Goal: Information Seeking & Learning: Learn about a topic

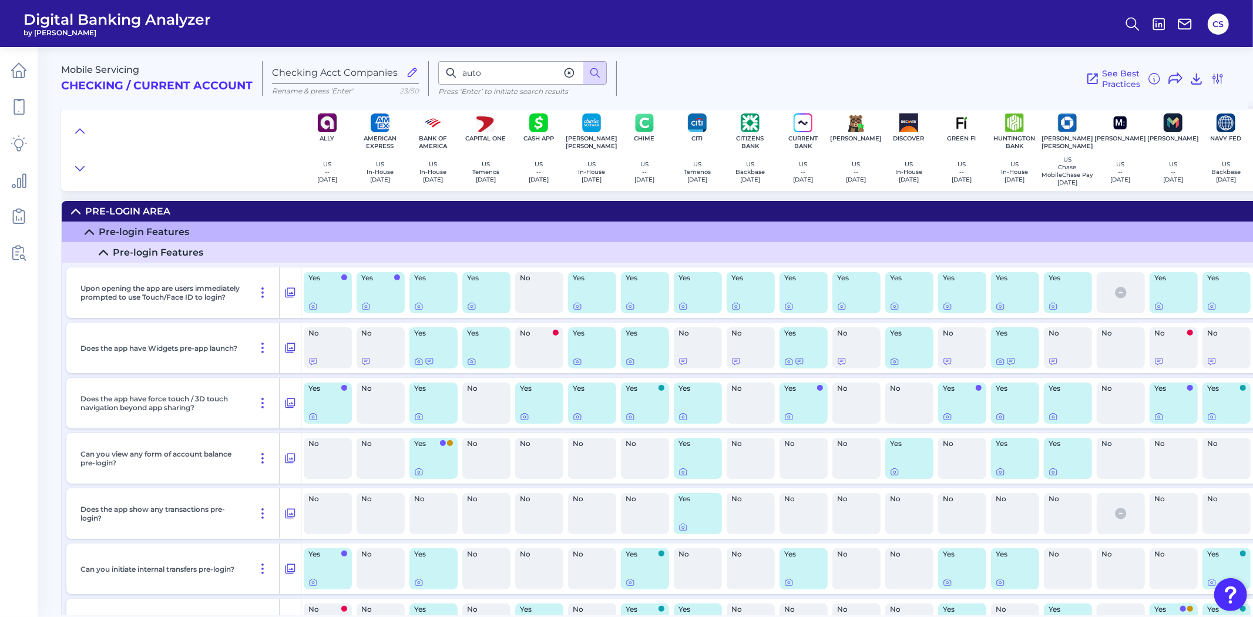
scroll to position [17502, 385]
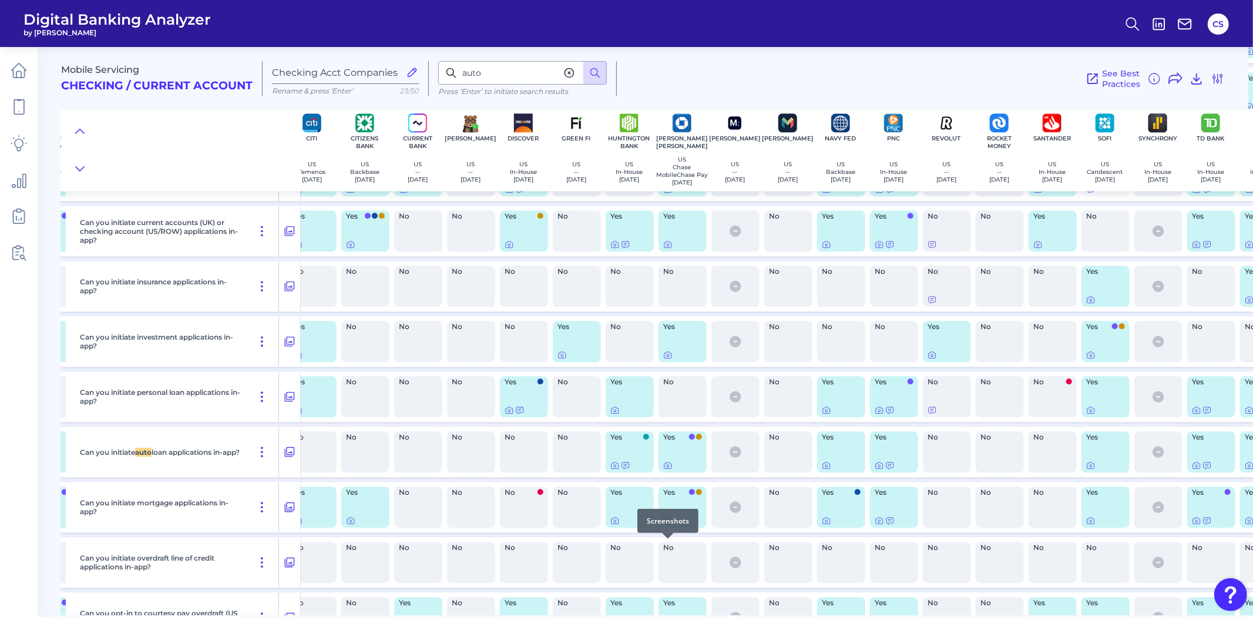
click at [670, 525] on icon at bounding box center [667, 520] width 9 height 9
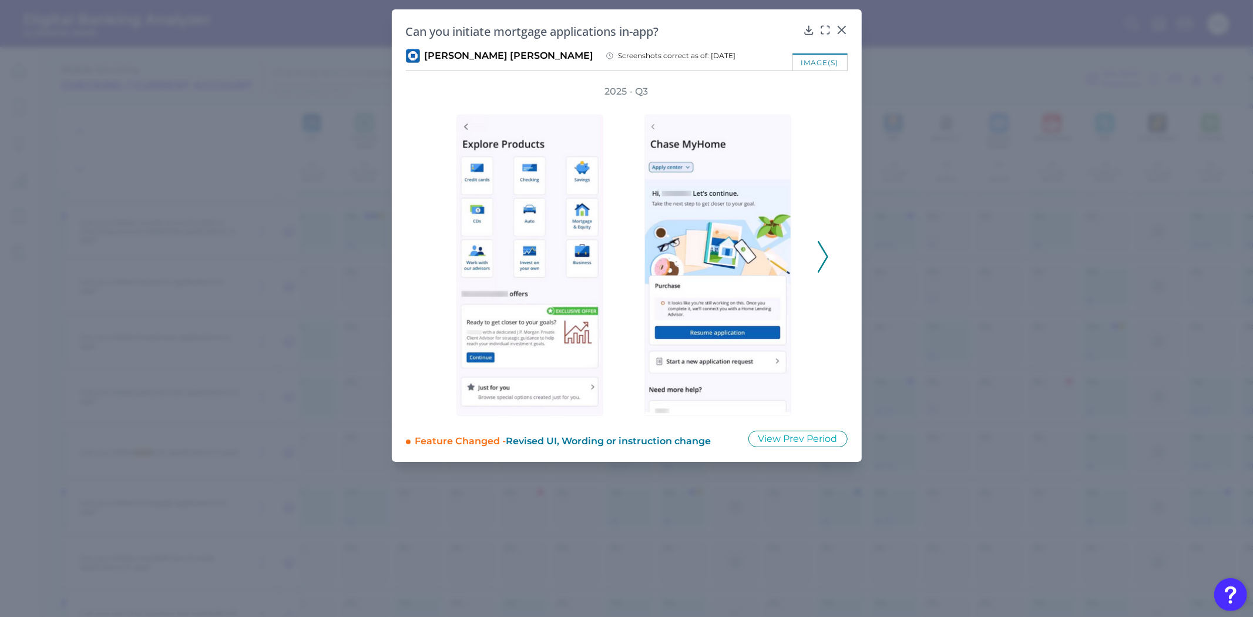
click at [824, 260] on icon at bounding box center [823, 257] width 11 height 32
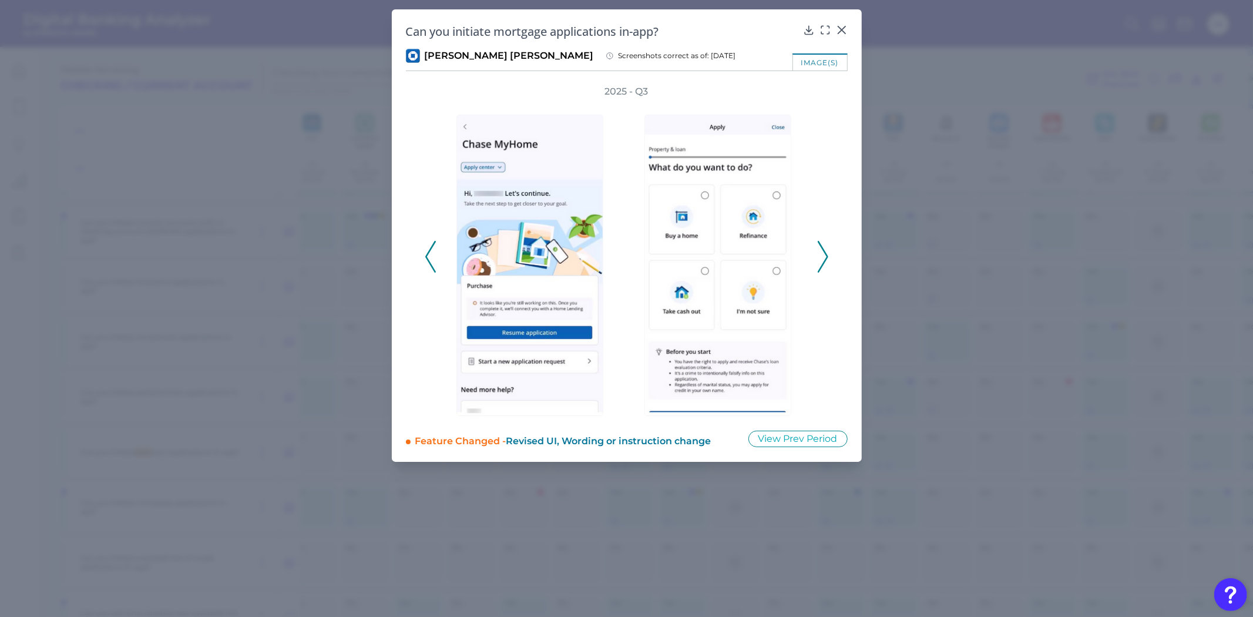
click at [824, 260] on icon at bounding box center [823, 257] width 11 height 32
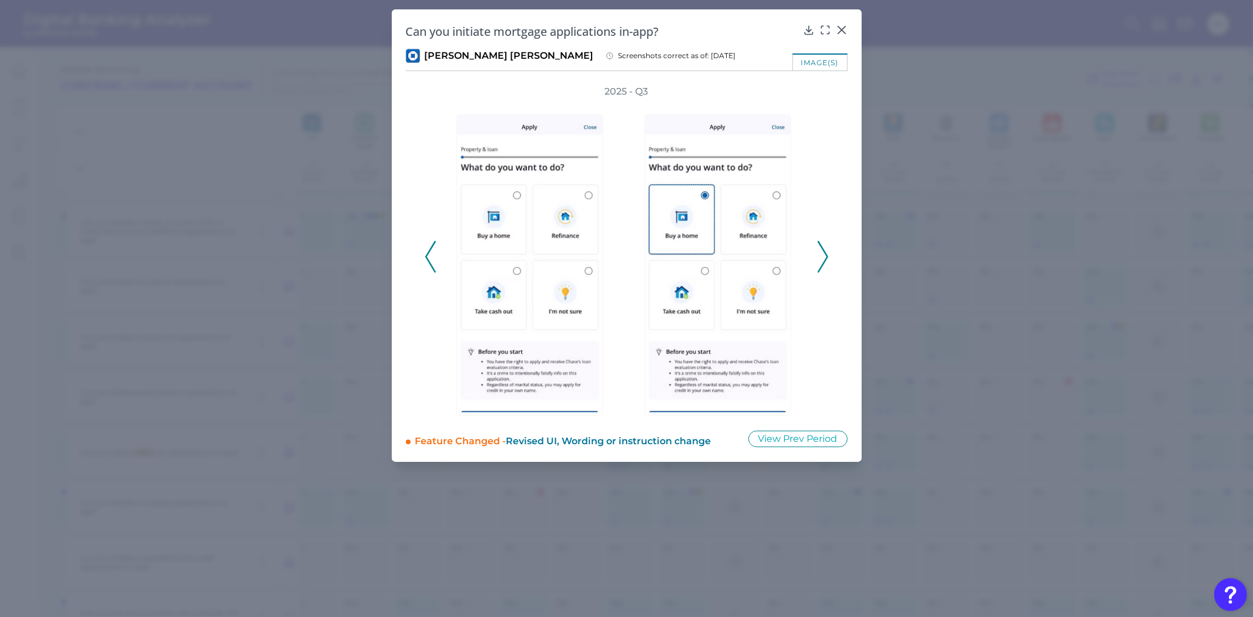
click at [824, 260] on icon at bounding box center [823, 257] width 11 height 32
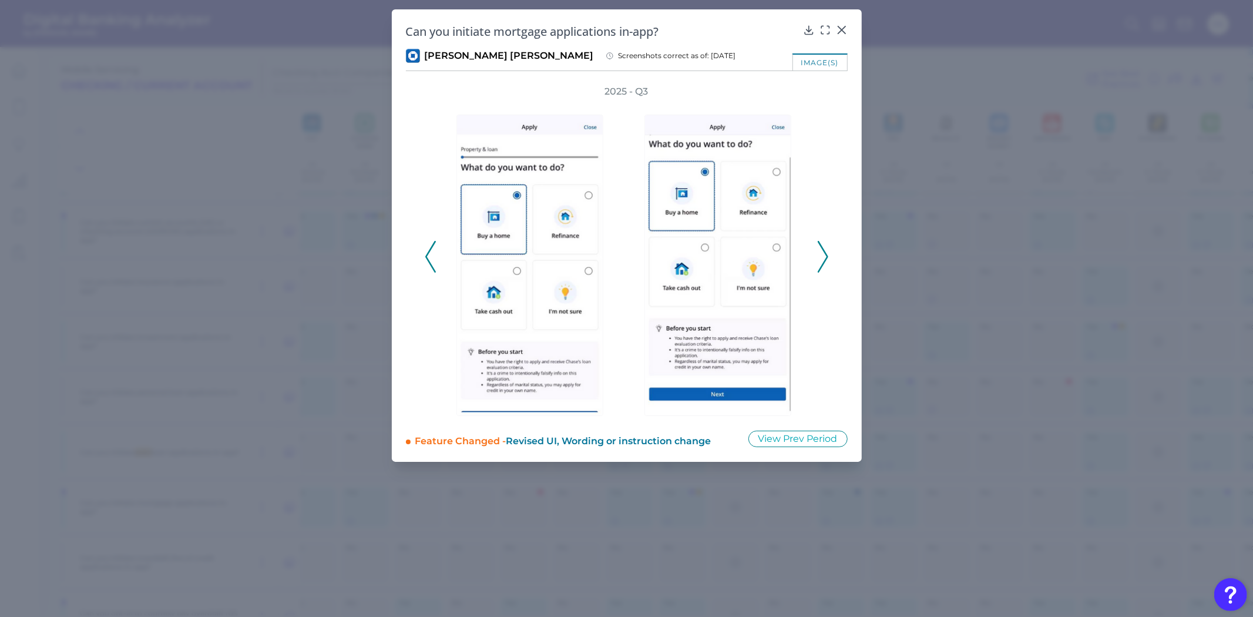
click at [824, 260] on icon at bounding box center [823, 257] width 11 height 32
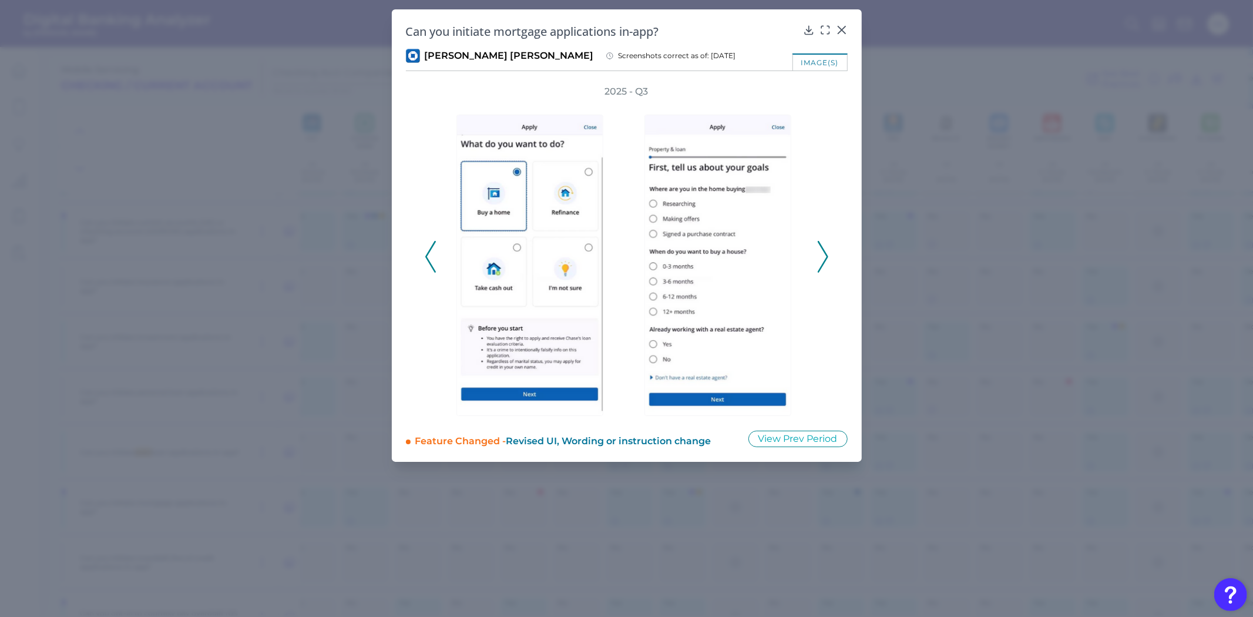
click at [824, 260] on icon at bounding box center [823, 257] width 11 height 32
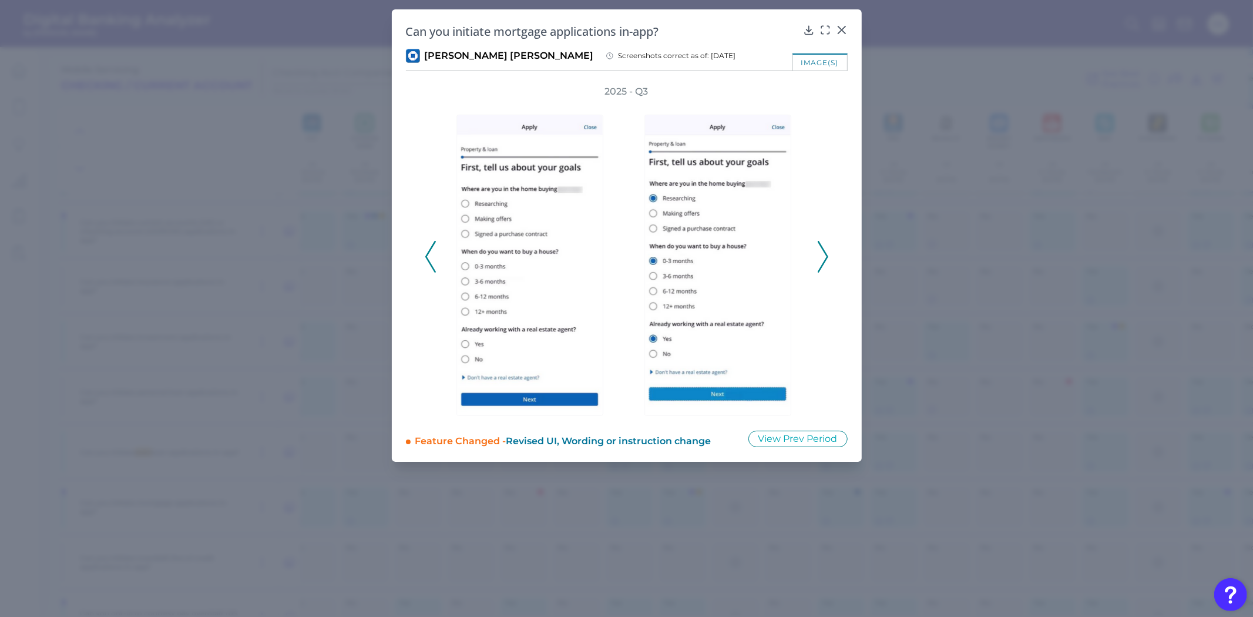
click at [432, 259] on icon at bounding box center [430, 257] width 11 height 32
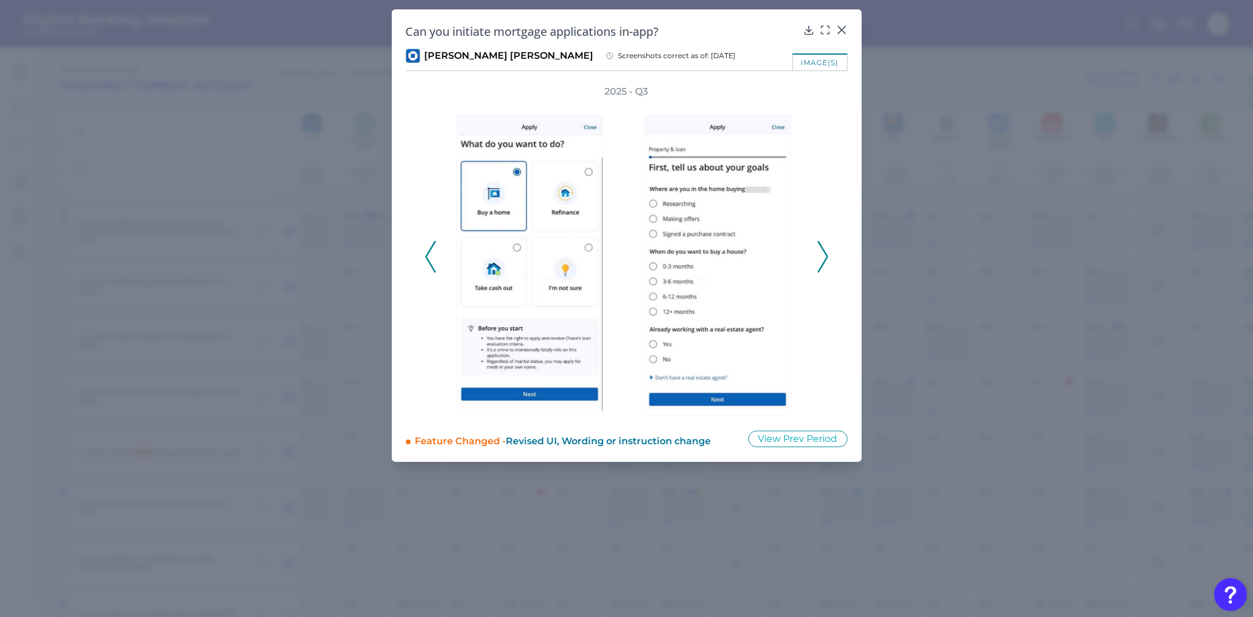
click at [432, 259] on icon at bounding box center [430, 257] width 11 height 32
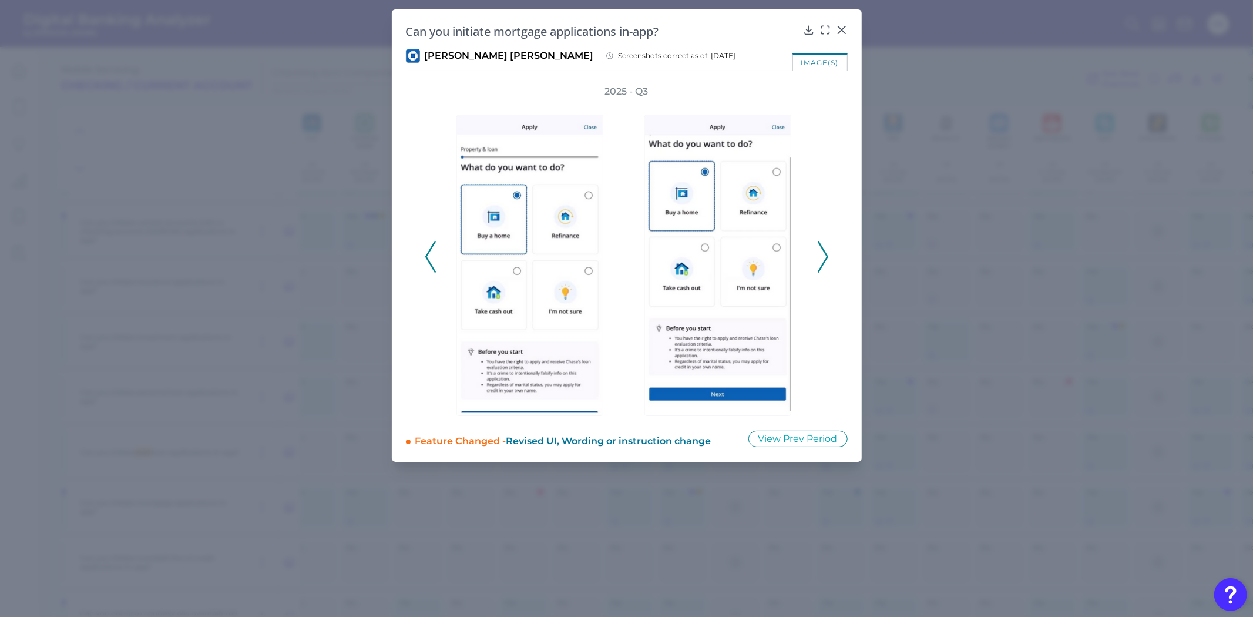
click at [432, 259] on icon at bounding box center [430, 257] width 11 height 32
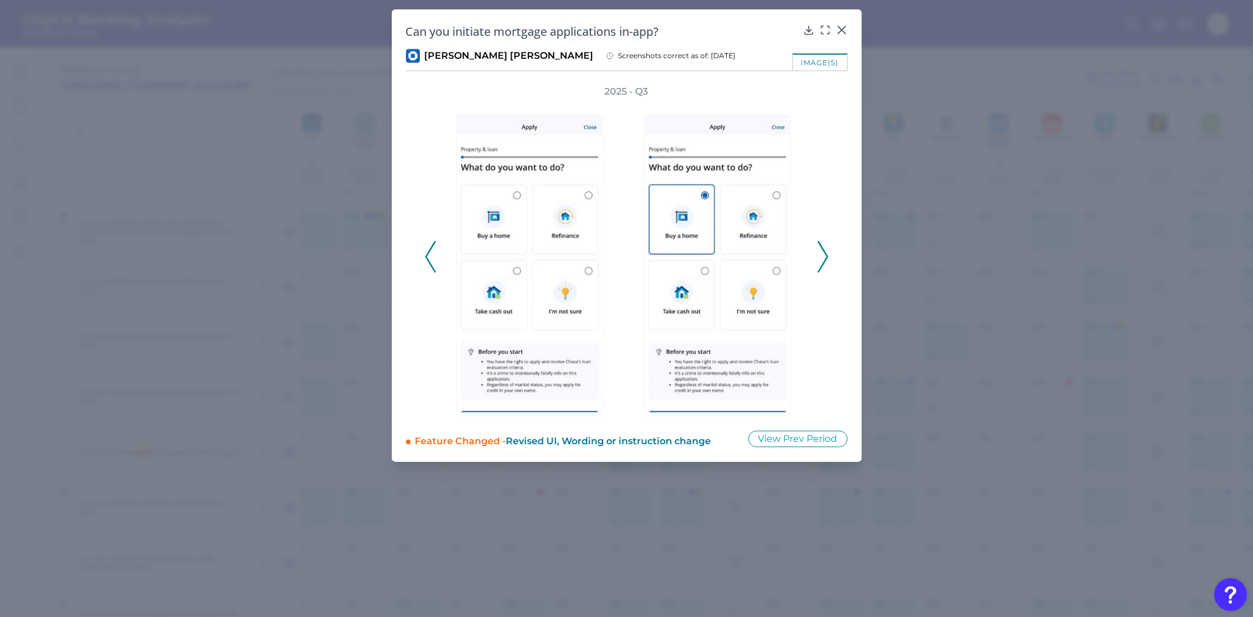
click at [432, 259] on icon at bounding box center [430, 257] width 11 height 32
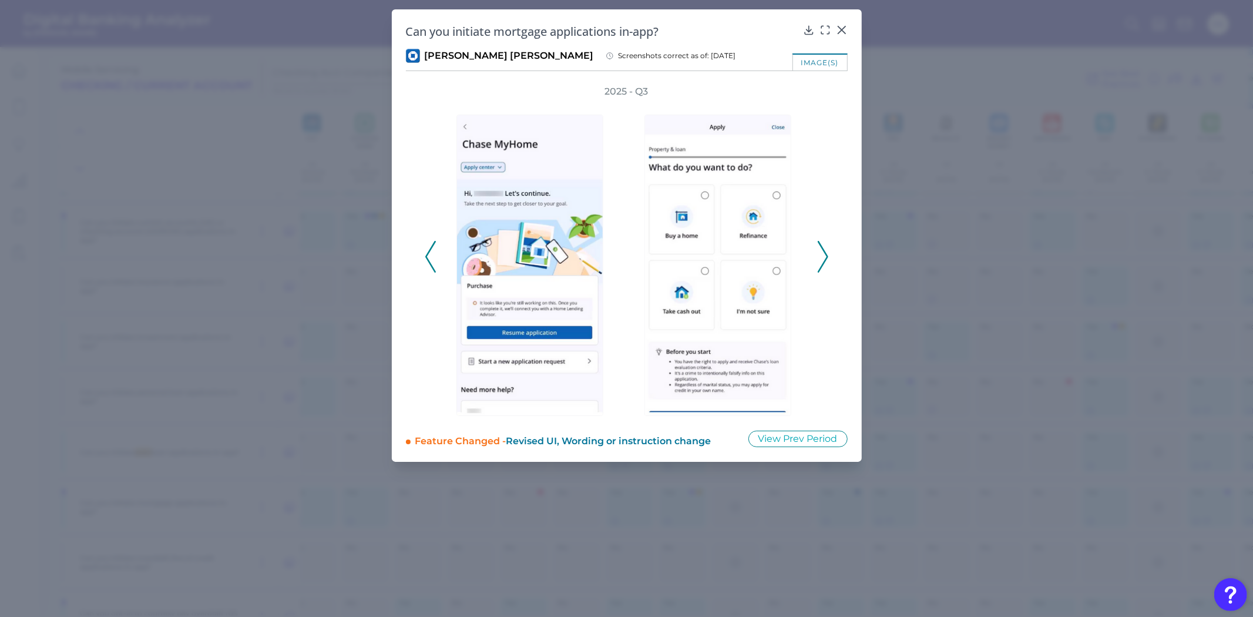
click at [432, 257] on icon at bounding box center [430, 257] width 11 height 32
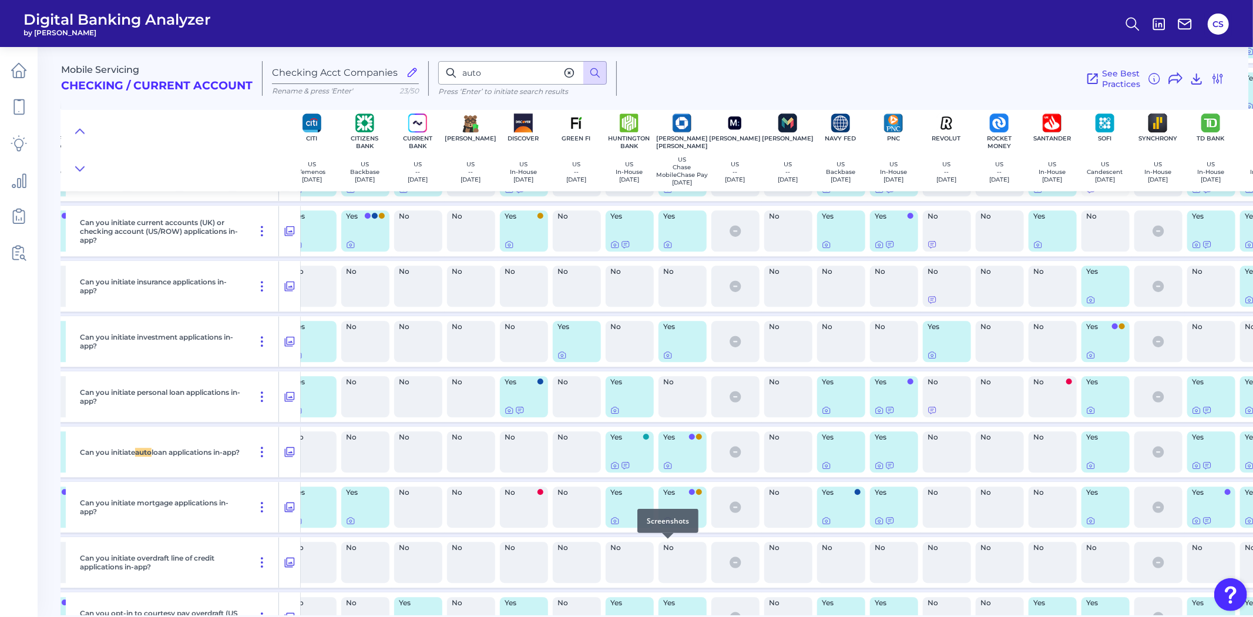
click at [667, 524] on icon at bounding box center [668, 521] width 7 height 6
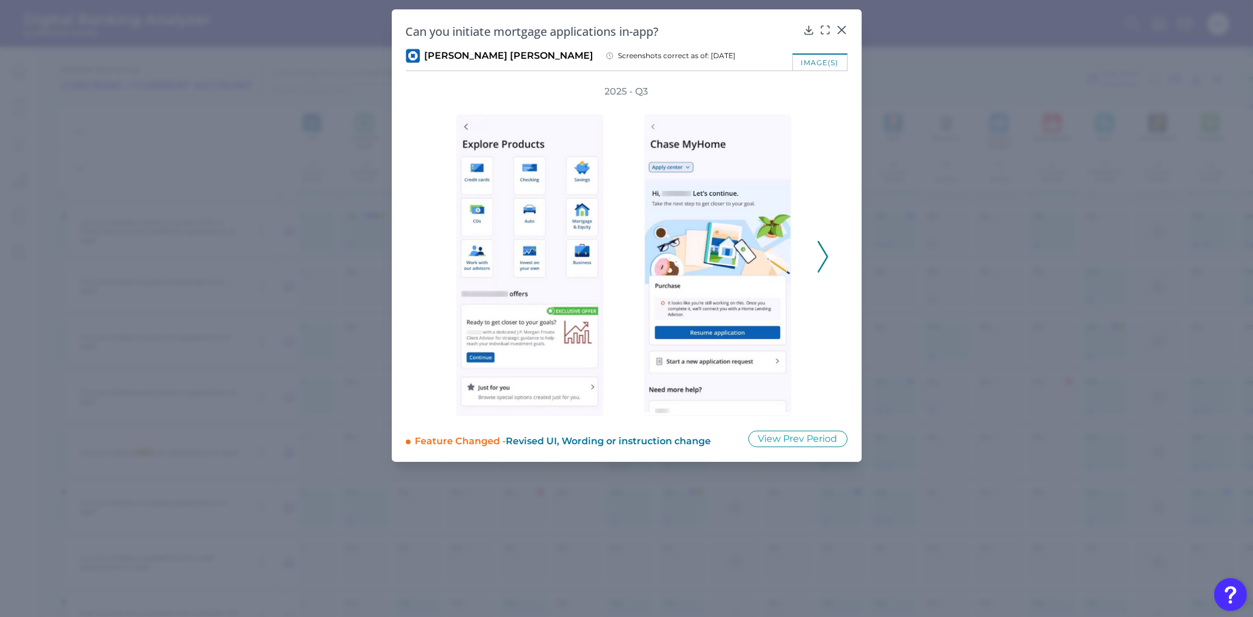
click at [823, 248] on polyline at bounding box center [823, 257] width 9 height 30
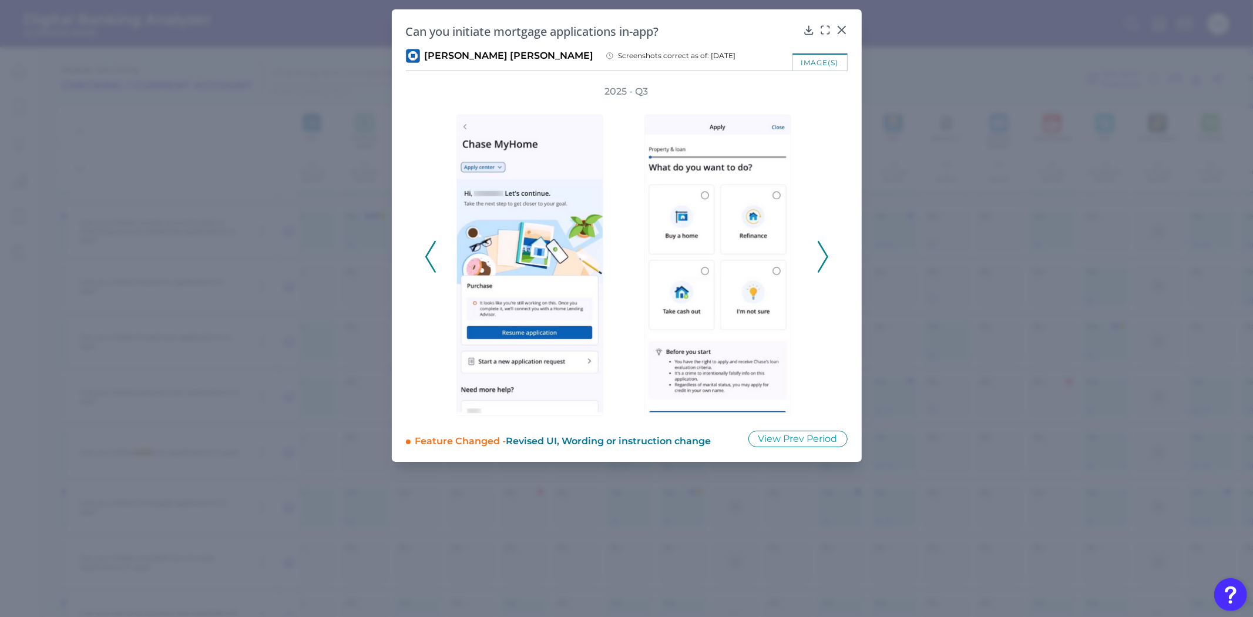
click at [823, 247] on icon at bounding box center [823, 257] width 11 height 32
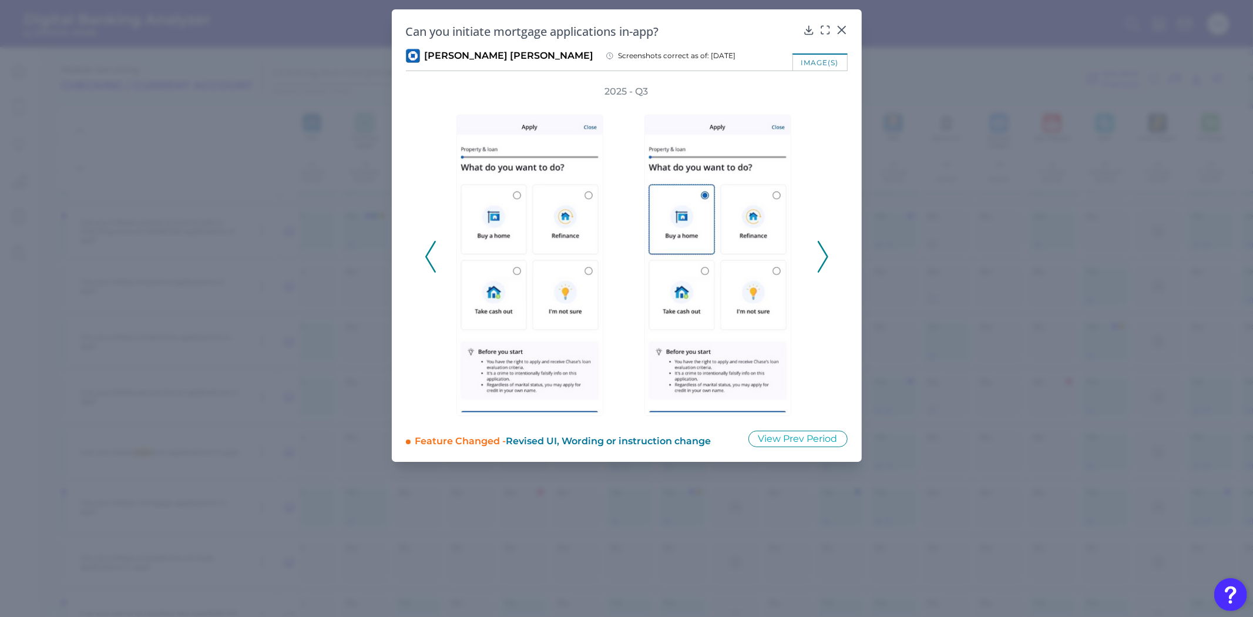
click at [823, 247] on icon at bounding box center [823, 257] width 11 height 32
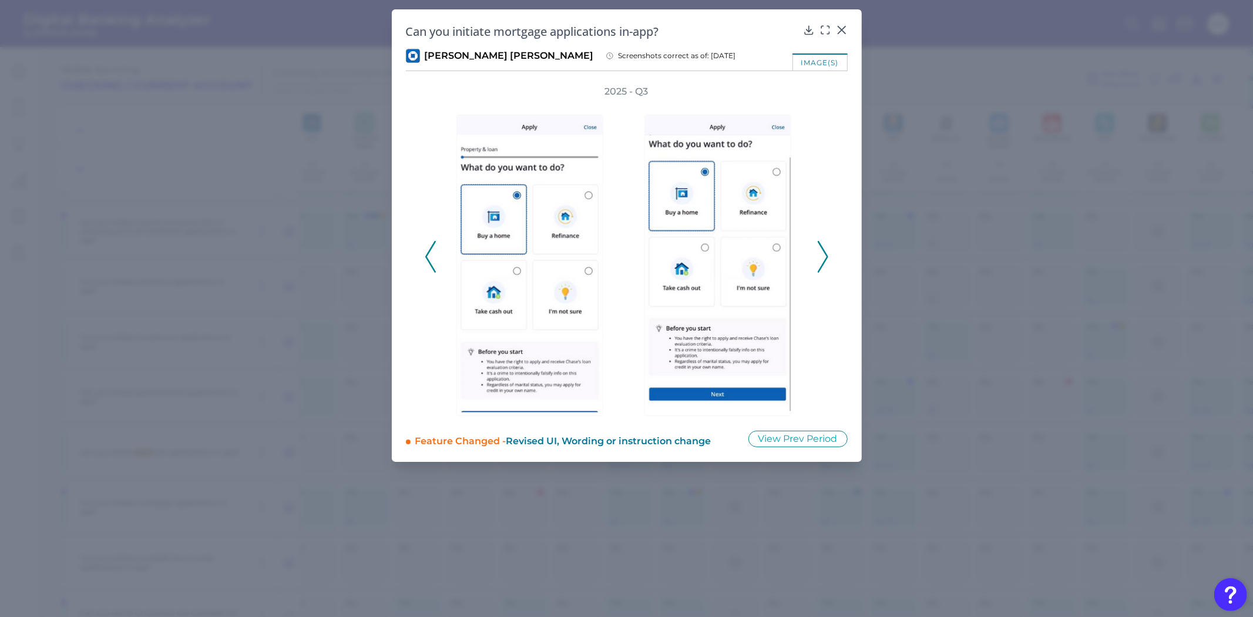
click at [823, 247] on icon at bounding box center [823, 257] width 11 height 32
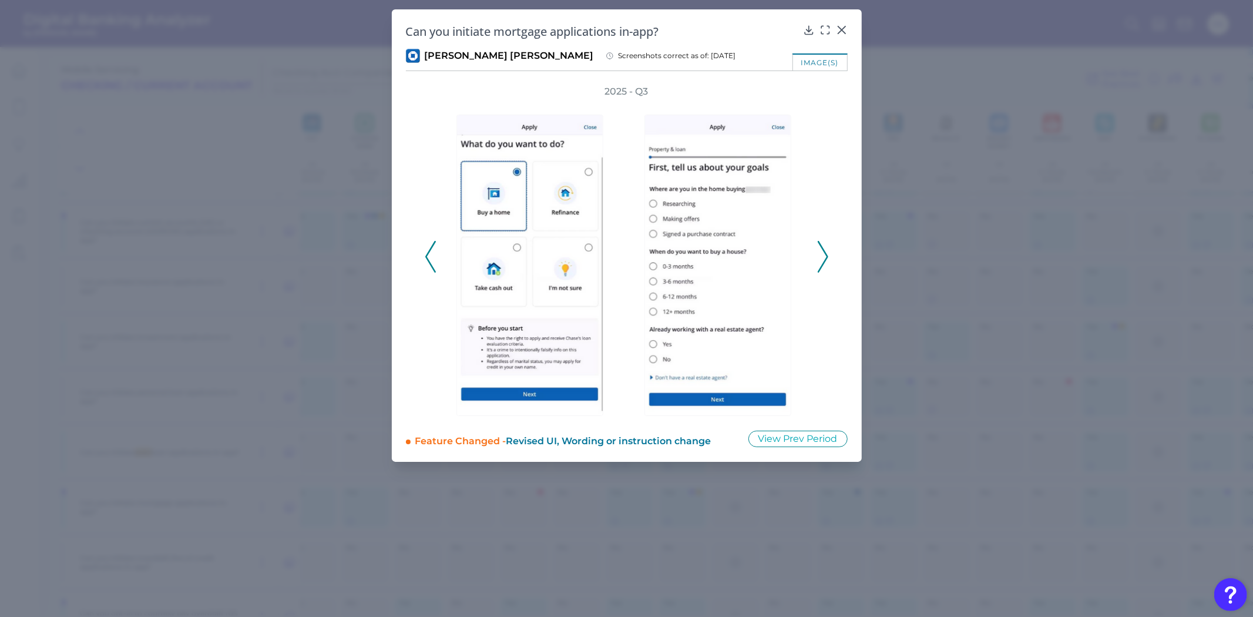
click at [432, 267] on polyline at bounding box center [430, 257] width 9 height 30
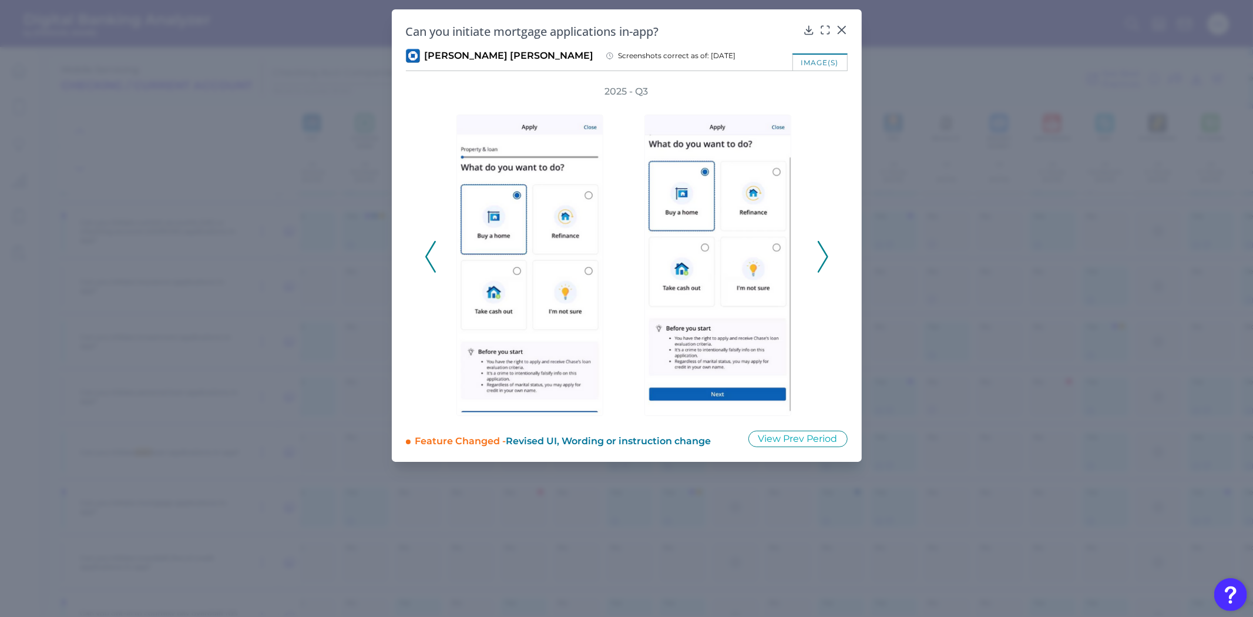
click at [432, 267] on polyline at bounding box center [430, 257] width 9 height 30
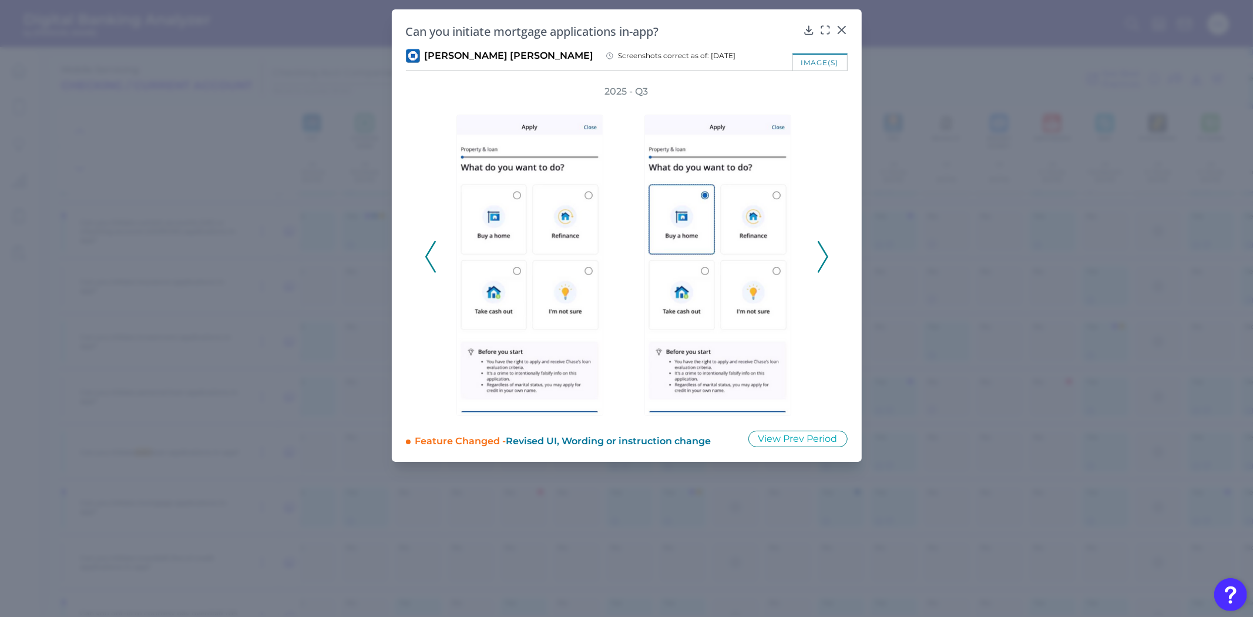
click at [432, 267] on polyline at bounding box center [430, 257] width 9 height 30
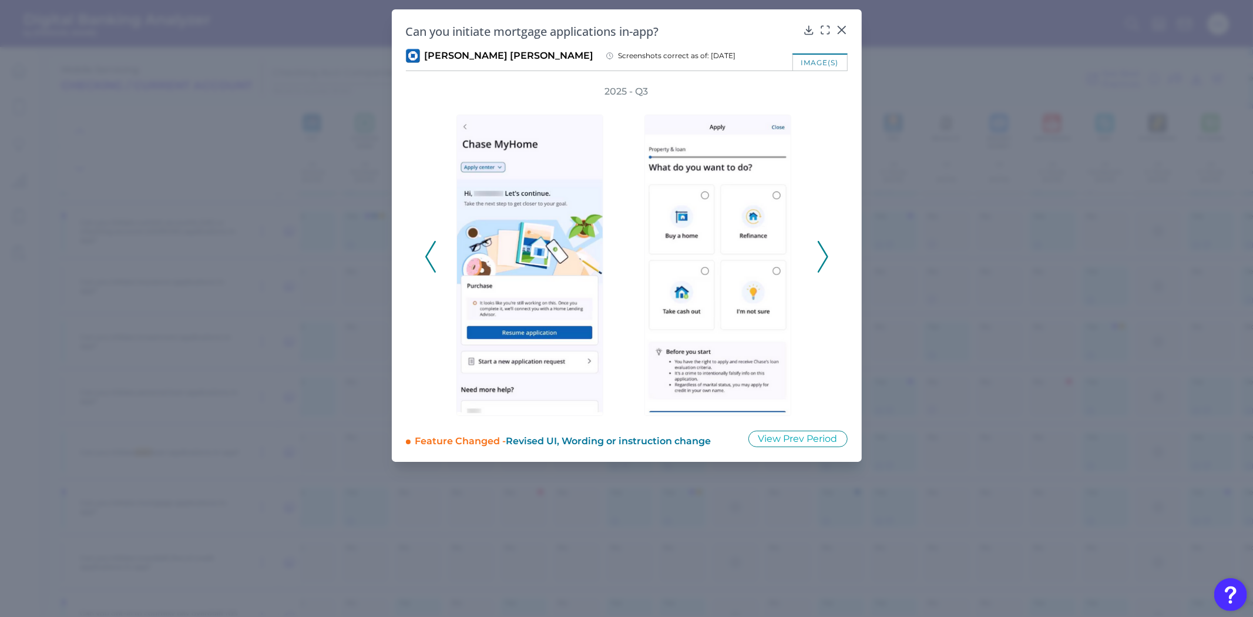
click at [826, 260] on polyline at bounding box center [823, 257] width 9 height 30
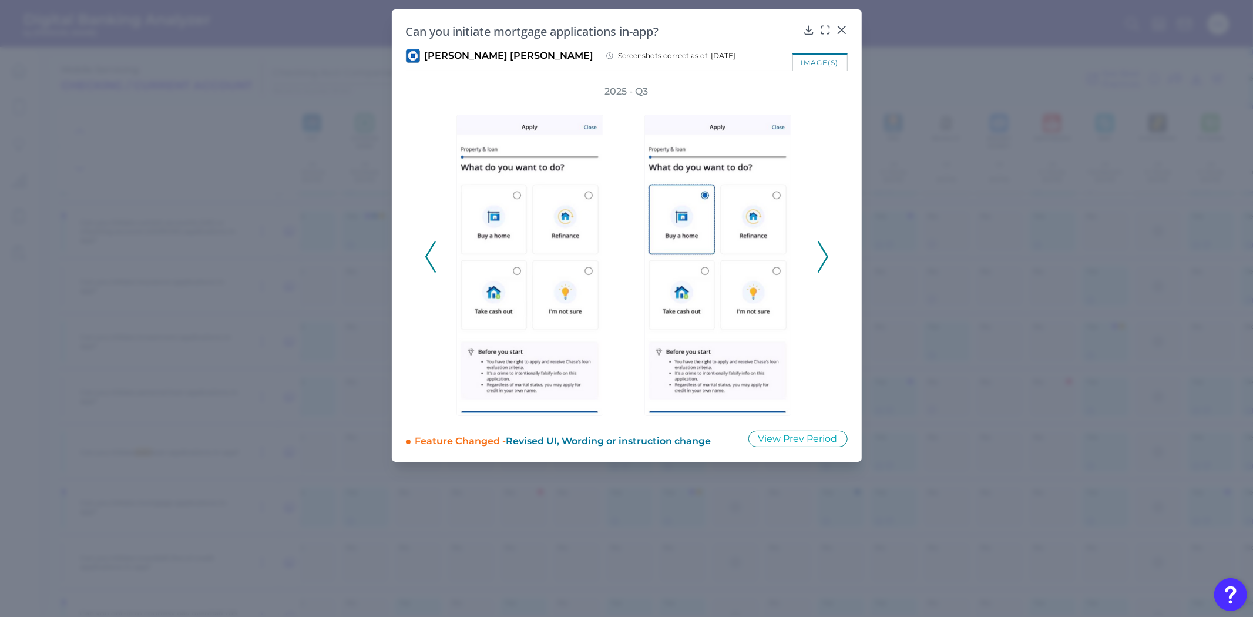
click at [826, 260] on polyline at bounding box center [823, 257] width 9 height 30
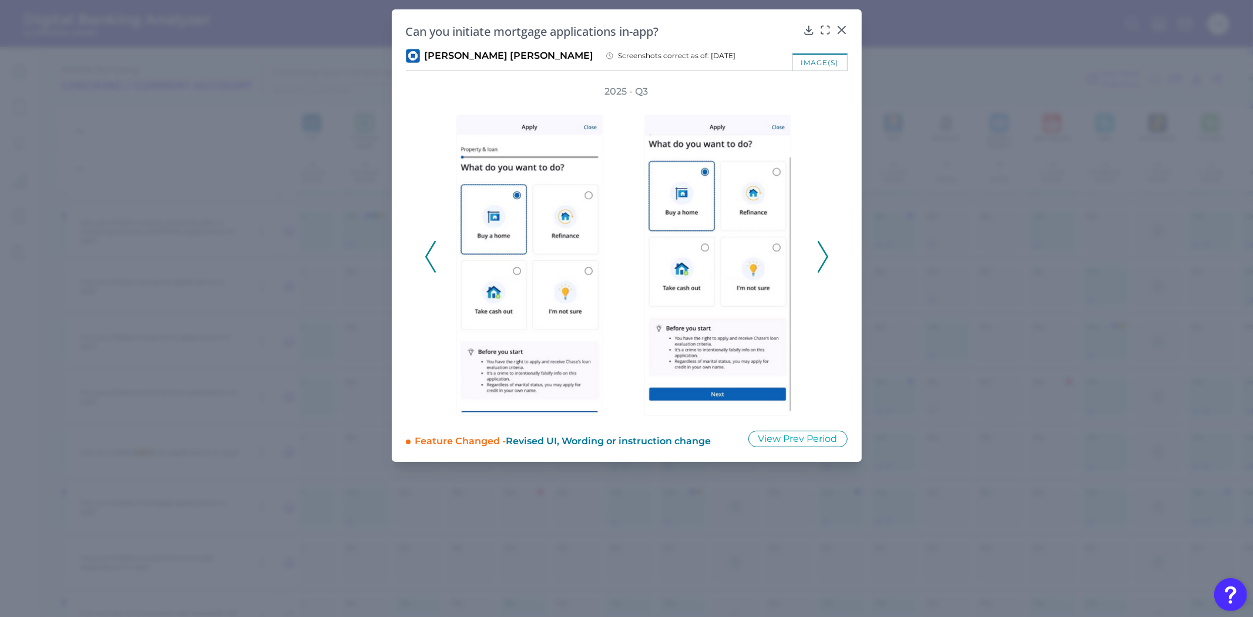
click at [826, 260] on polyline at bounding box center [823, 257] width 9 height 30
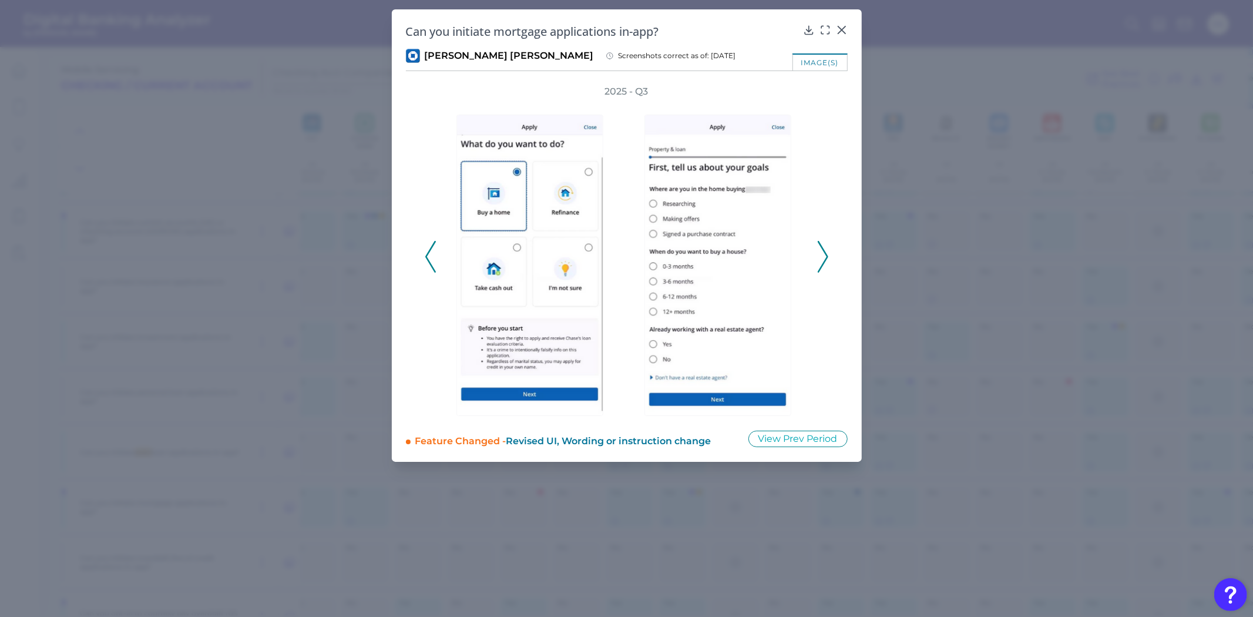
click at [826, 260] on polyline at bounding box center [823, 257] width 9 height 30
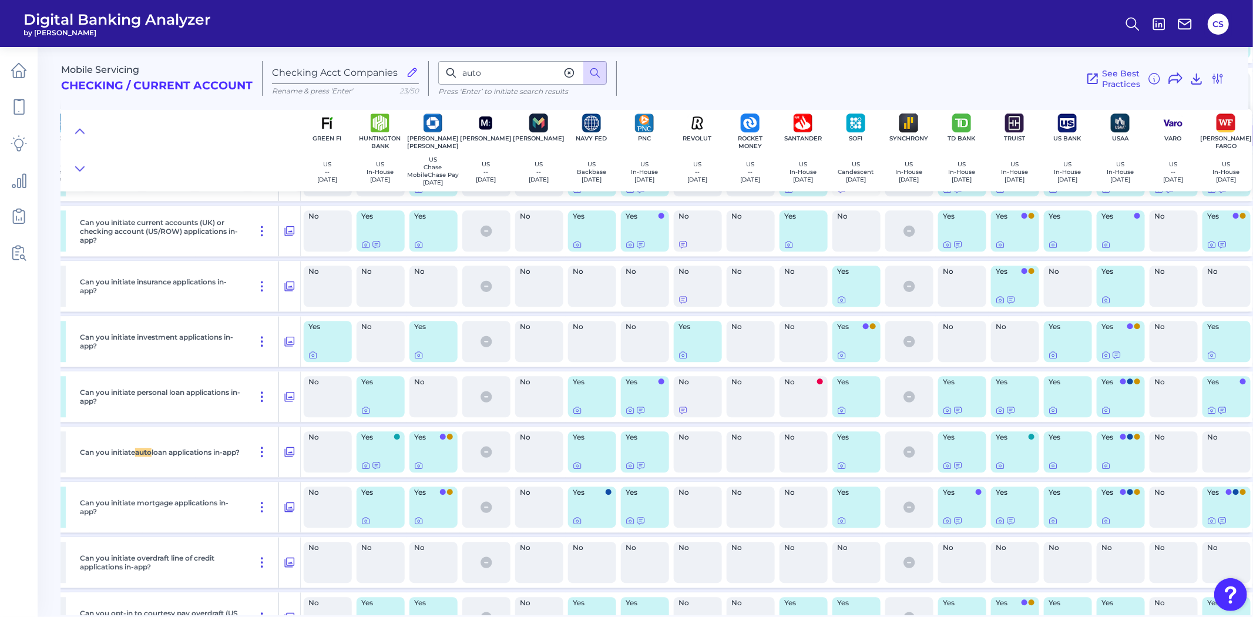
scroll to position [17502, 644]
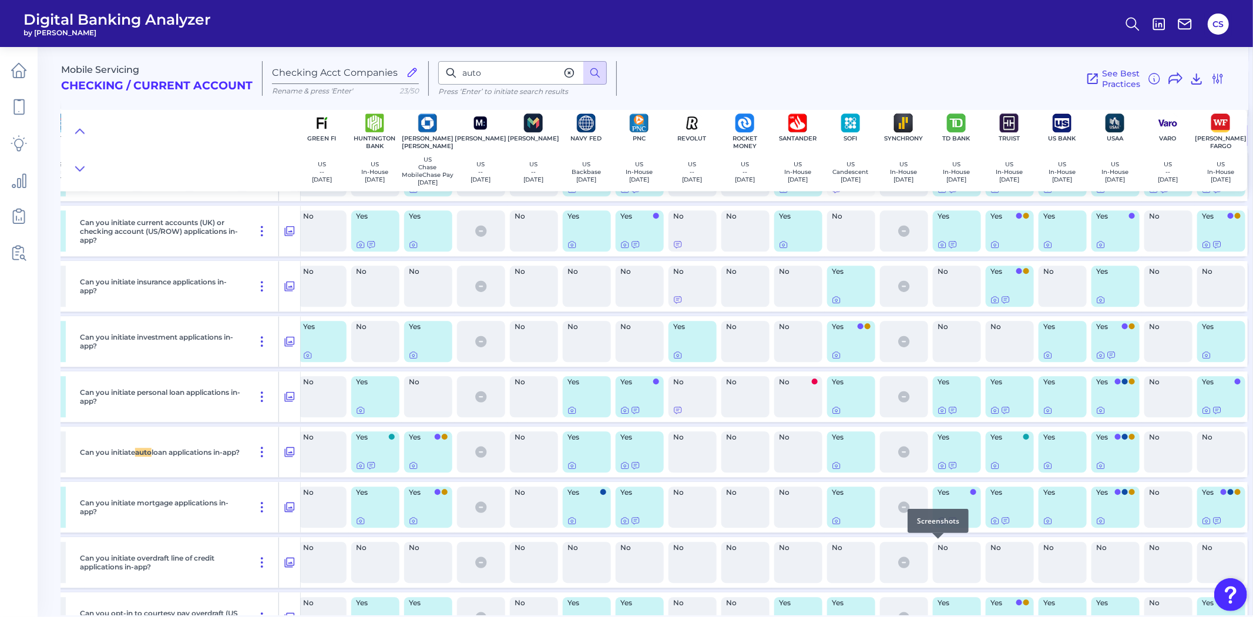
click at [940, 525] on icon at bounding box center [942, 520] width 9 height 9
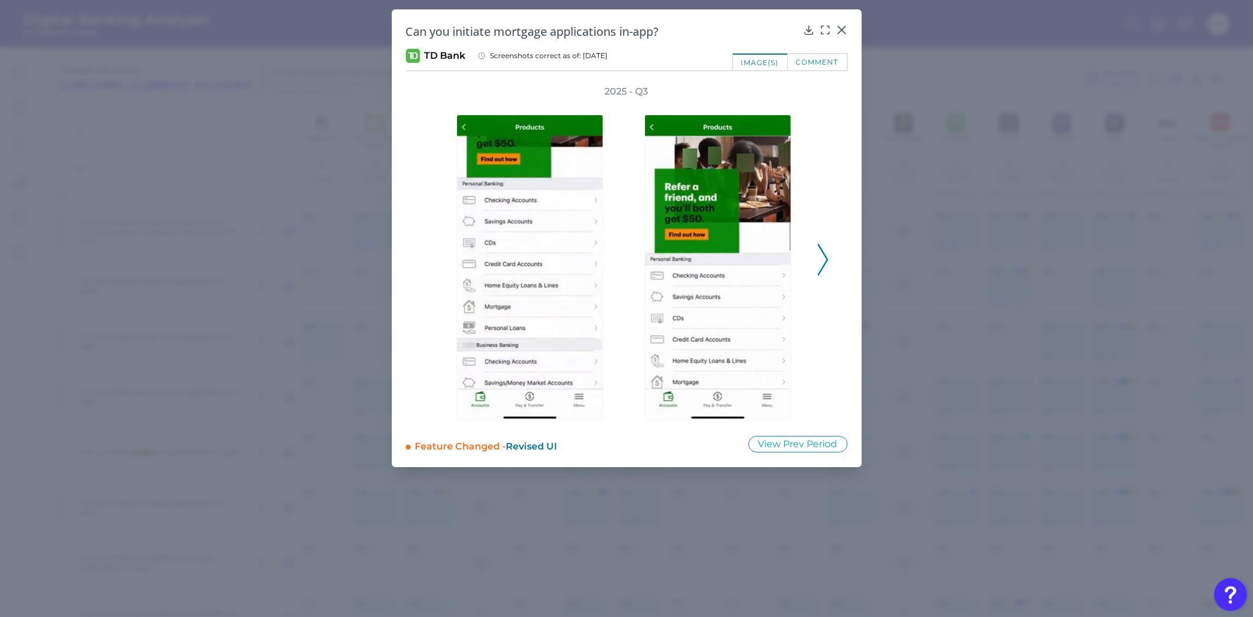
click at [823, 259] on icon at bounding box center [823, 260] width 11 height 32
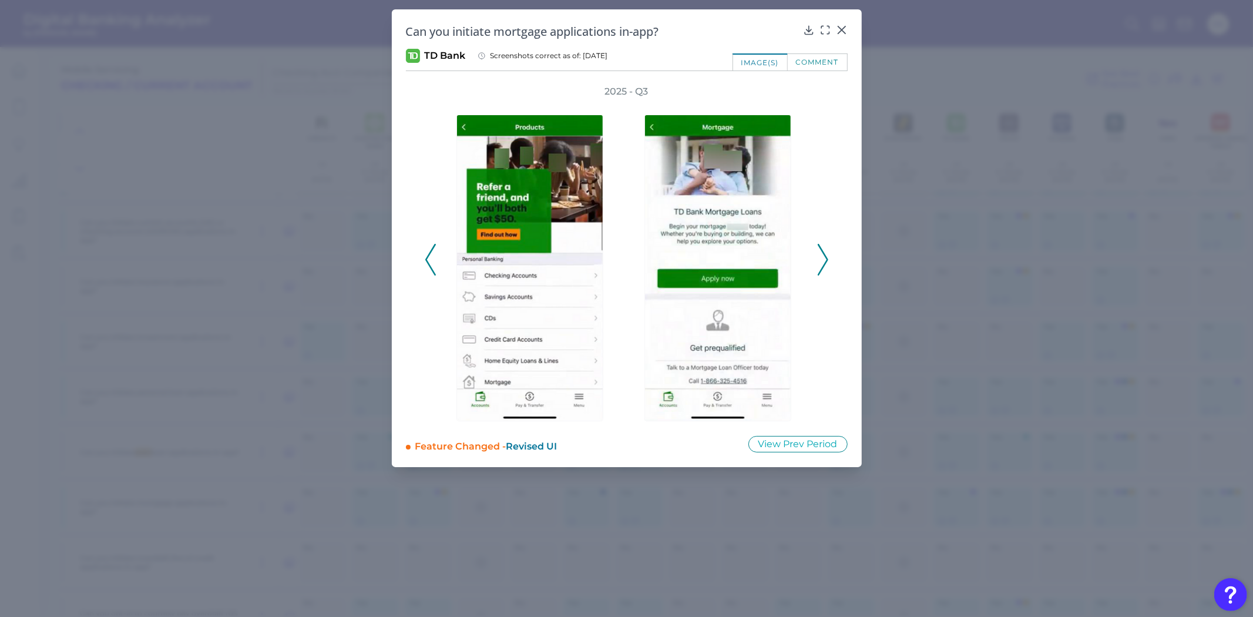
click at [823, 259] on icon at bounding box center [823, 260] width 11 height 32
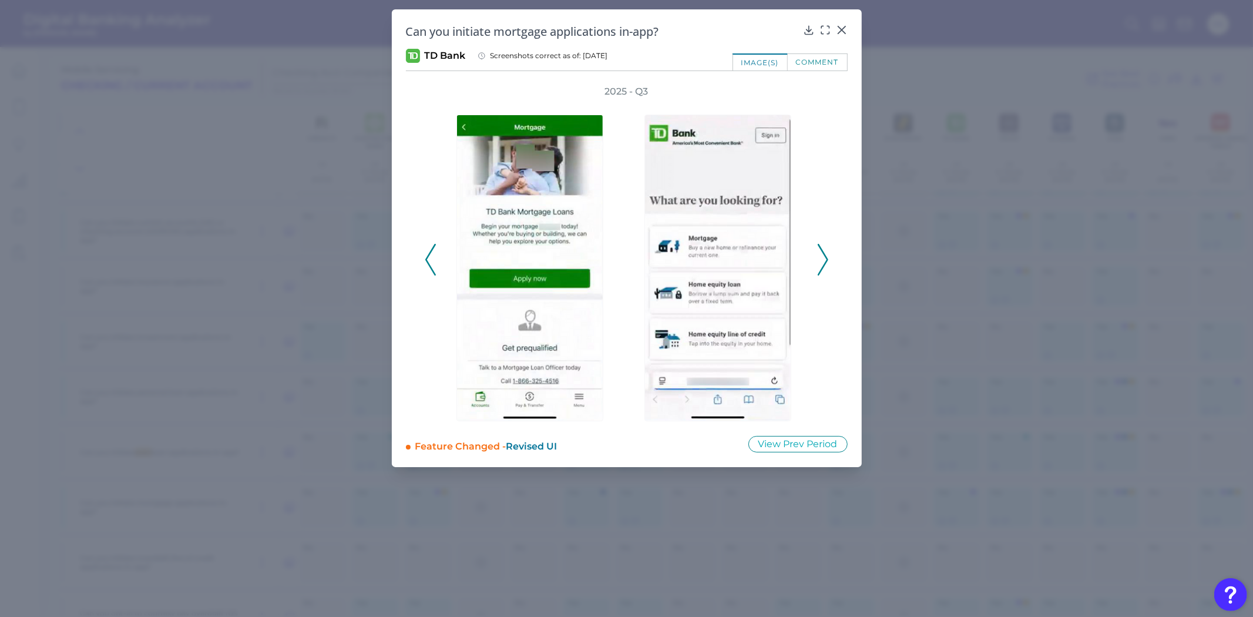
click at [823, 259] on icon at bounding box center [823, 260] width 11 height 32
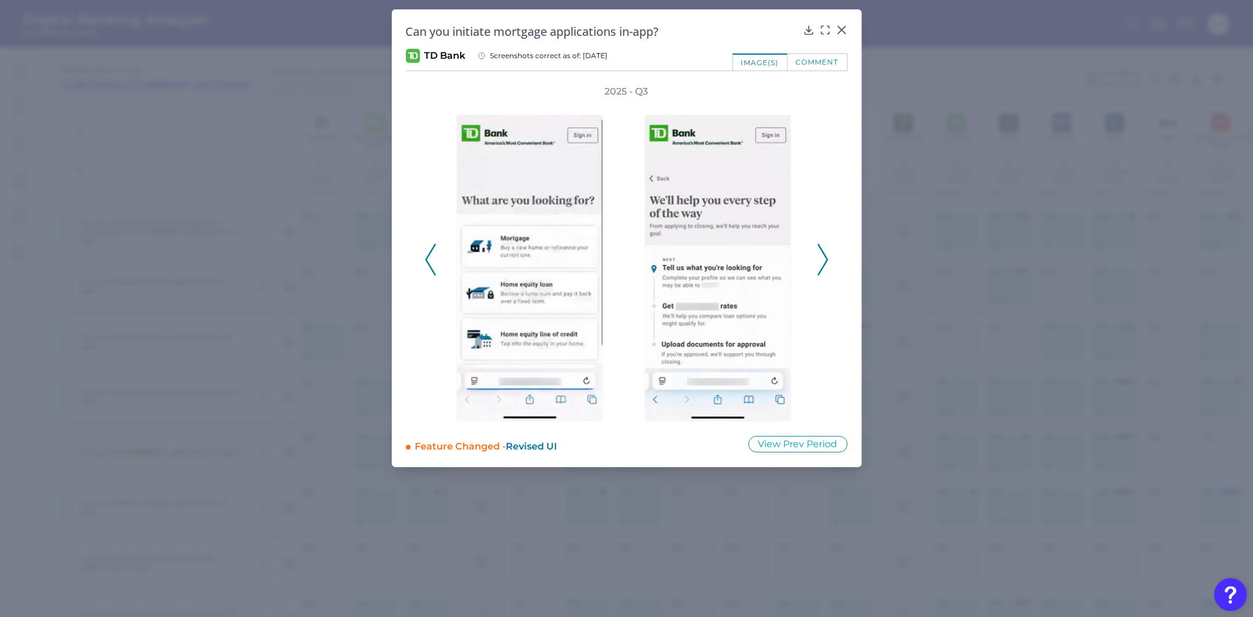
click at [823, 259] on icon at bounding box center [823, 260] width 11 height 32
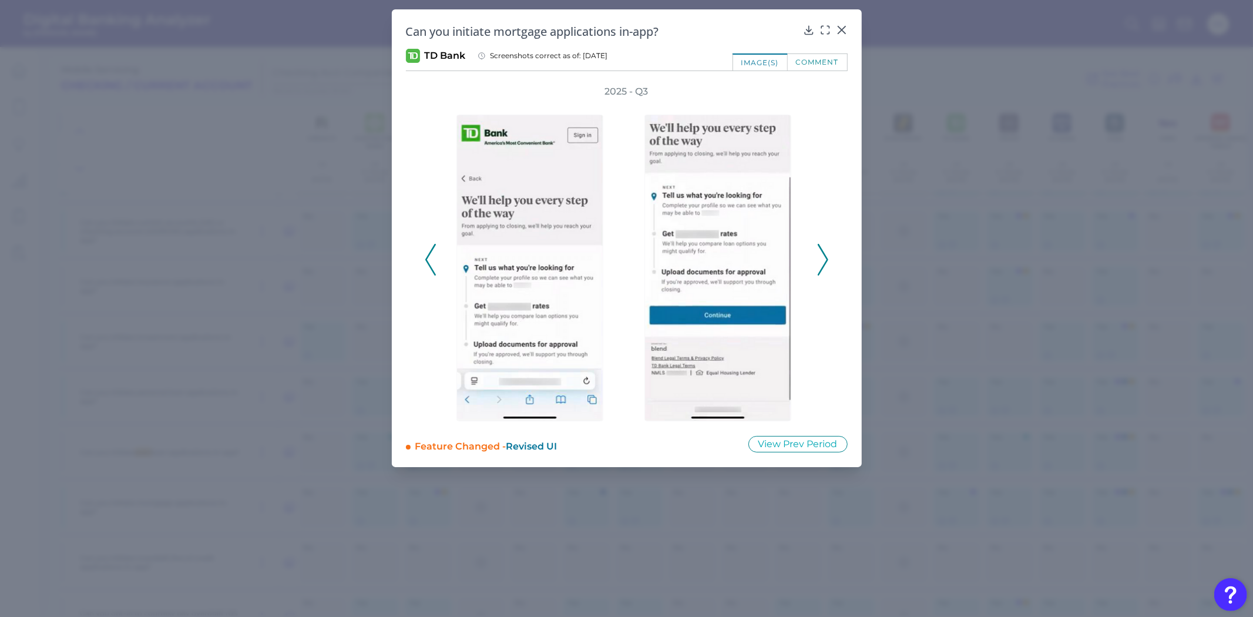
click at [823, 259] on icon at bounding box center [823, 260] width 11 height 32
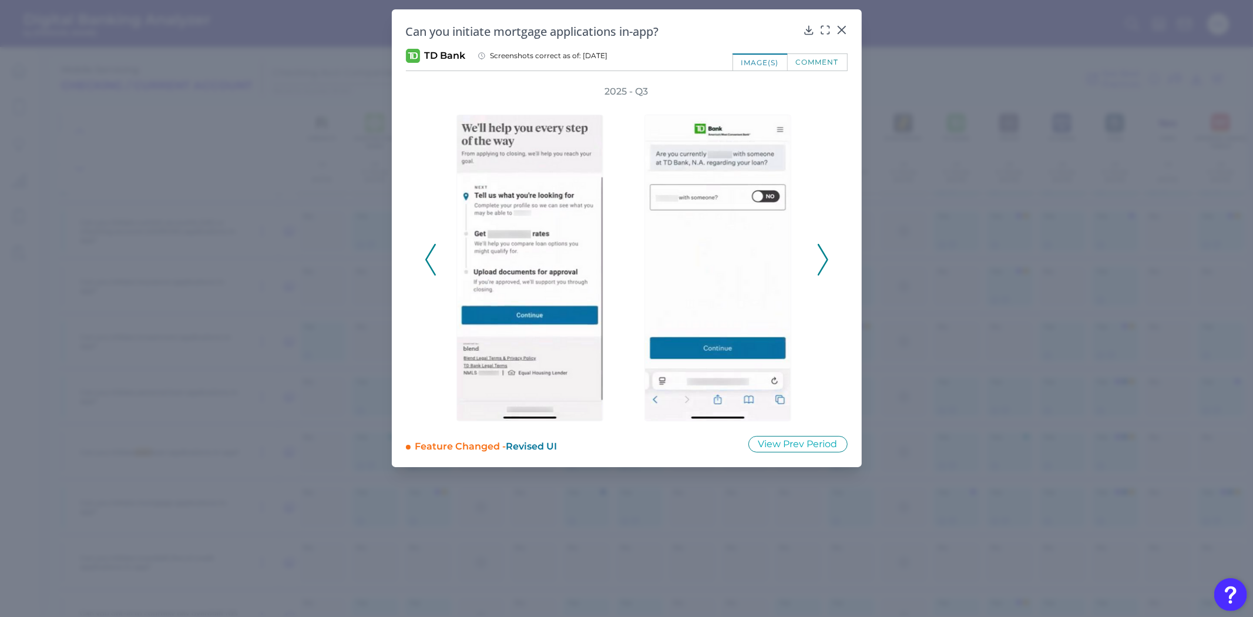
click at [823, 259] on icon at bounding box center [823, 260] width 11 height 32
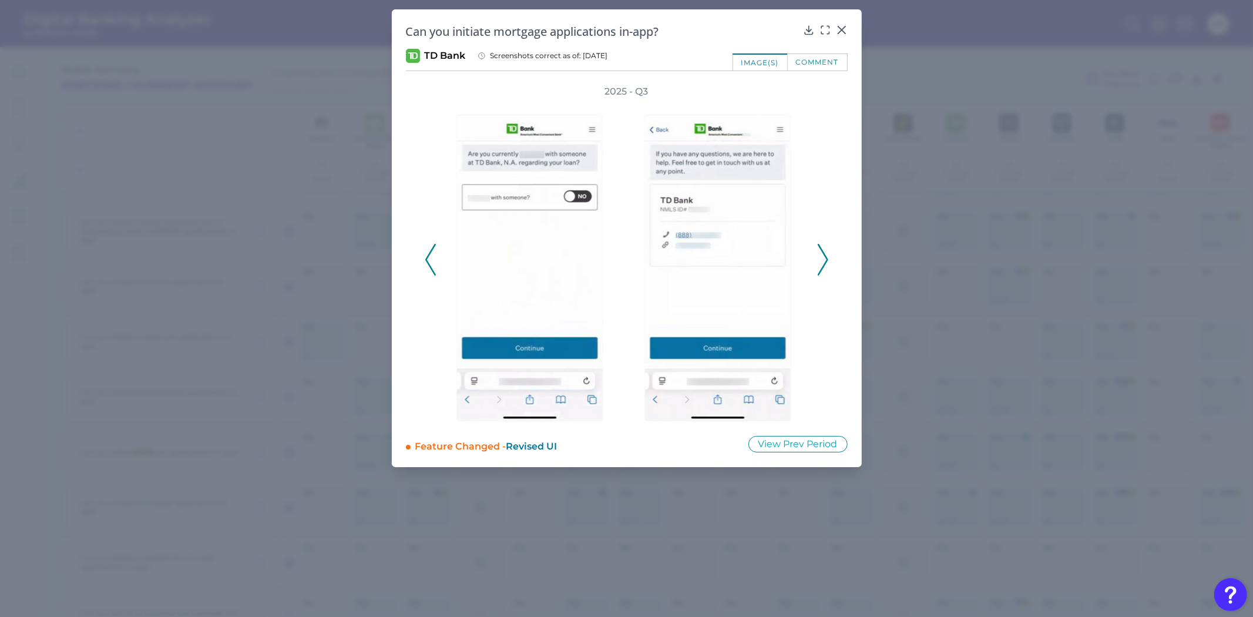
click at [823, 259] on icon at bounding box center [823, 260] width 11 height 32
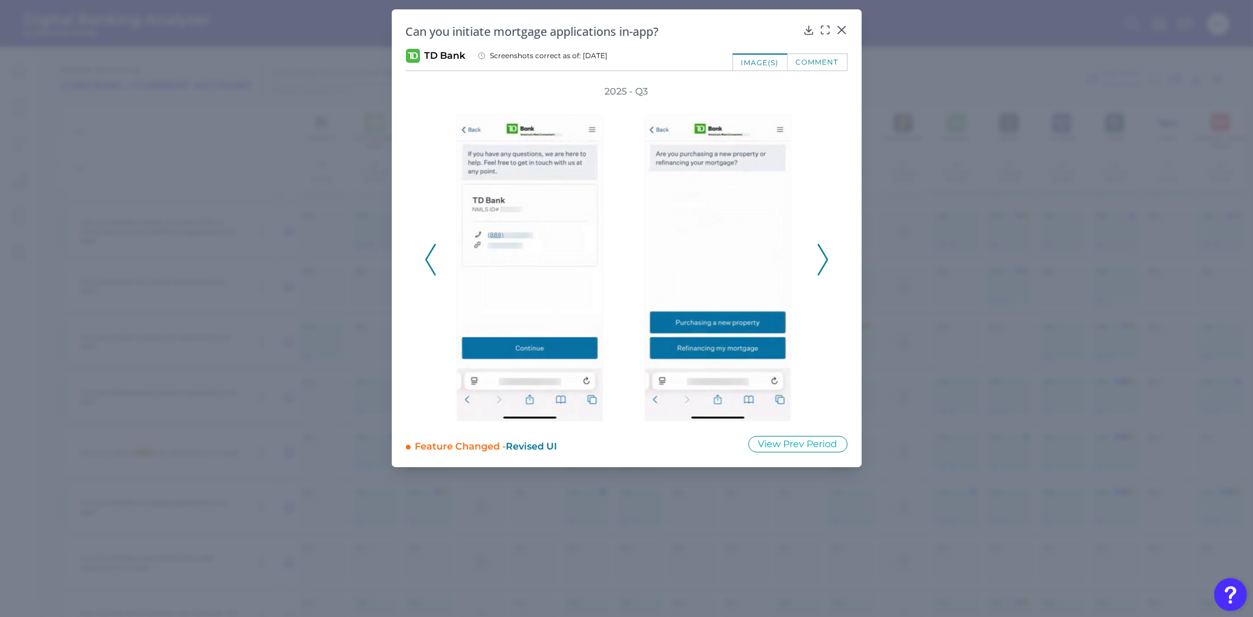
click at [823, 259] on icon at bounding box center [823, 260] width 11 height 32
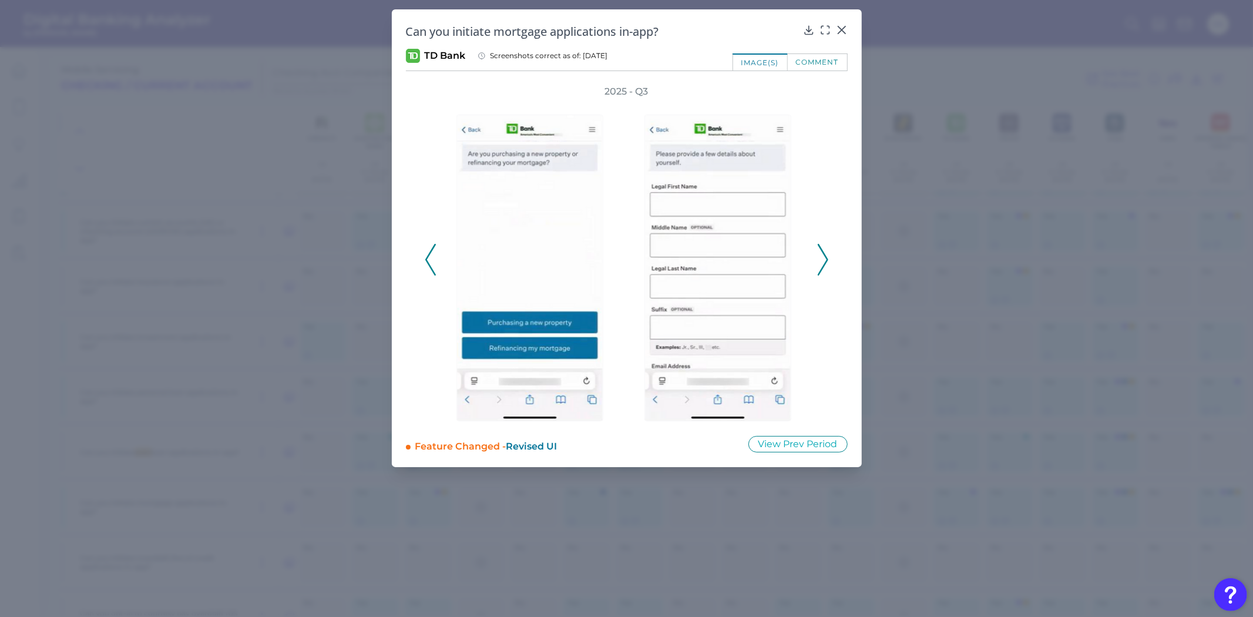
click at [823, 259] on icon at bounding box center [823, 260] width 11 height 32
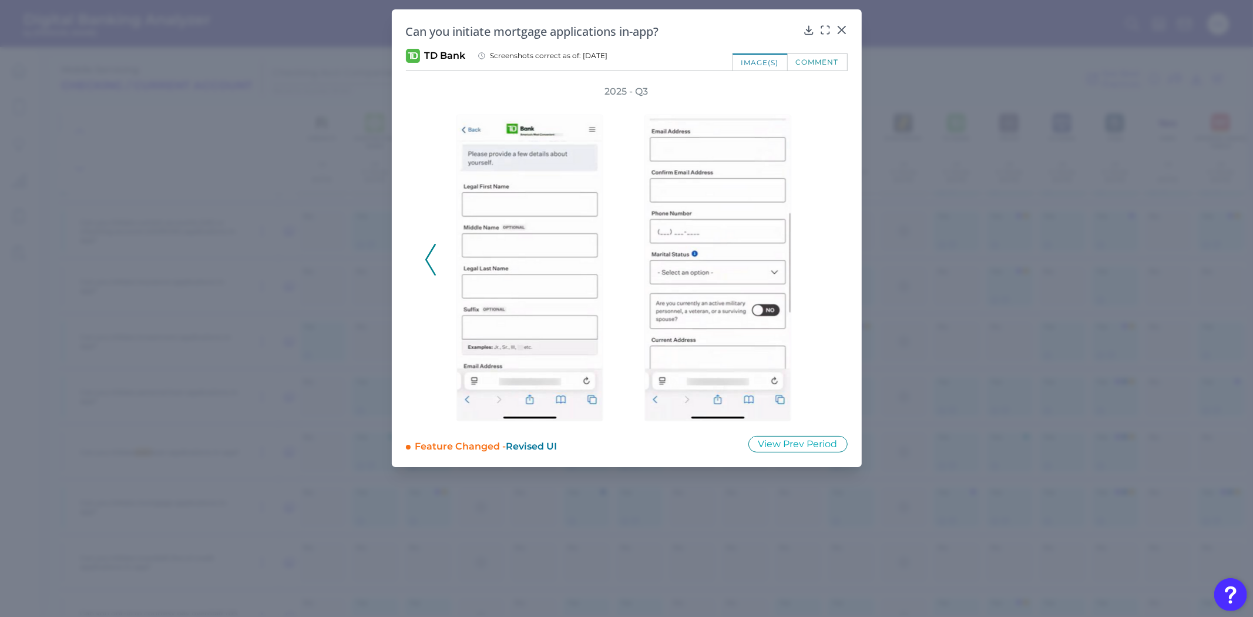
click at [823, 259] on div "2025 - Q3" at bounding box center [627, 253] width 404 height 336
click at [831, 308] on div "2025 - Q3" at bounding box center [627, 253] width 442 height 336
click at [431, 261] on icon at bounding box center [430, 260] width 11 height 32
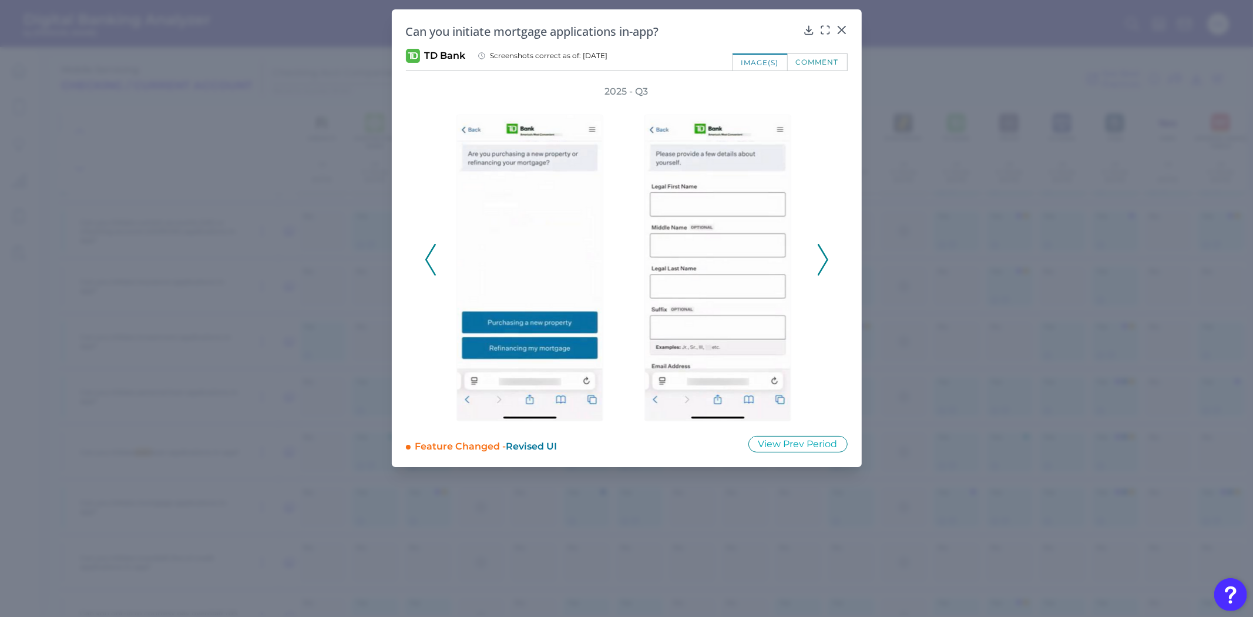
click at [431, 261] on icon at bounding box center [430, 260] width 11 height 32
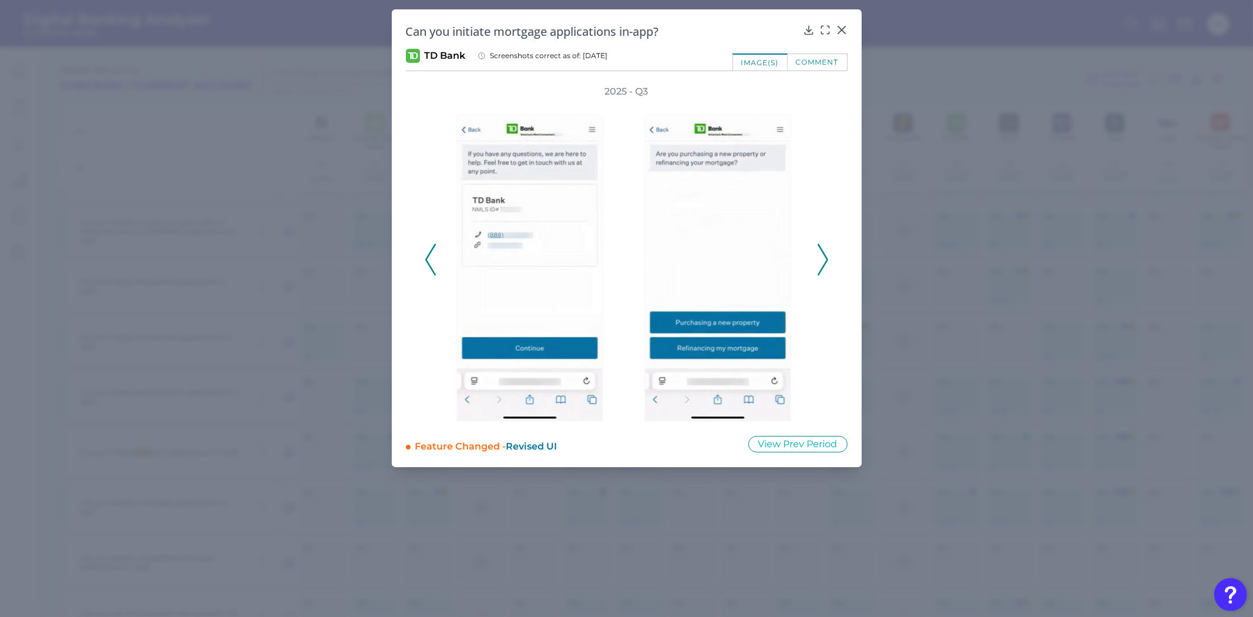
click at [431, 261] on icon at bounding box center [430, 260] width 11 height 32
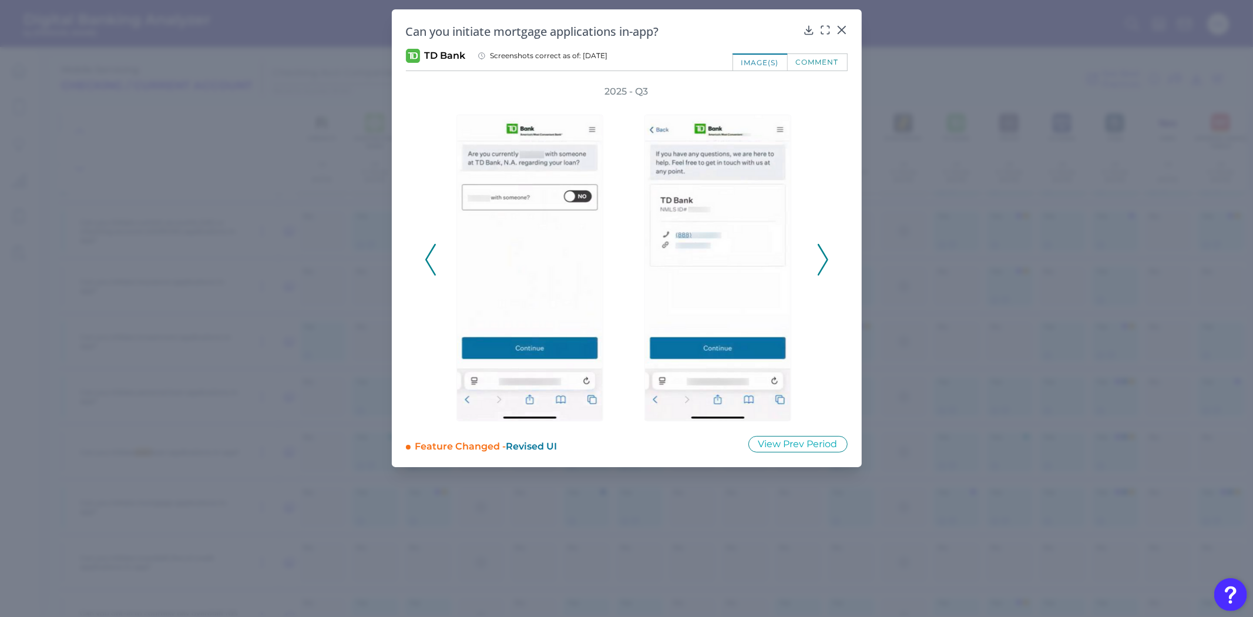
click at [431, 261] on icon at bounding box center [430, 260] width 11 height 32
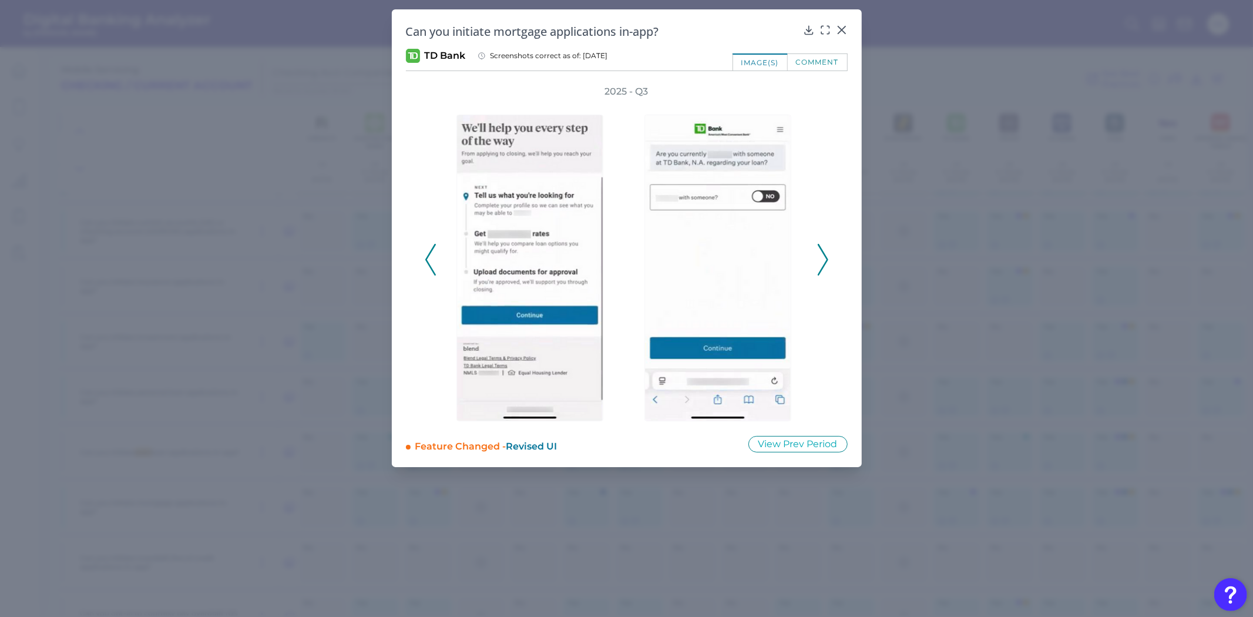
click at [431, 261] on icon at bounding box center [430, 260] width 11 height 32
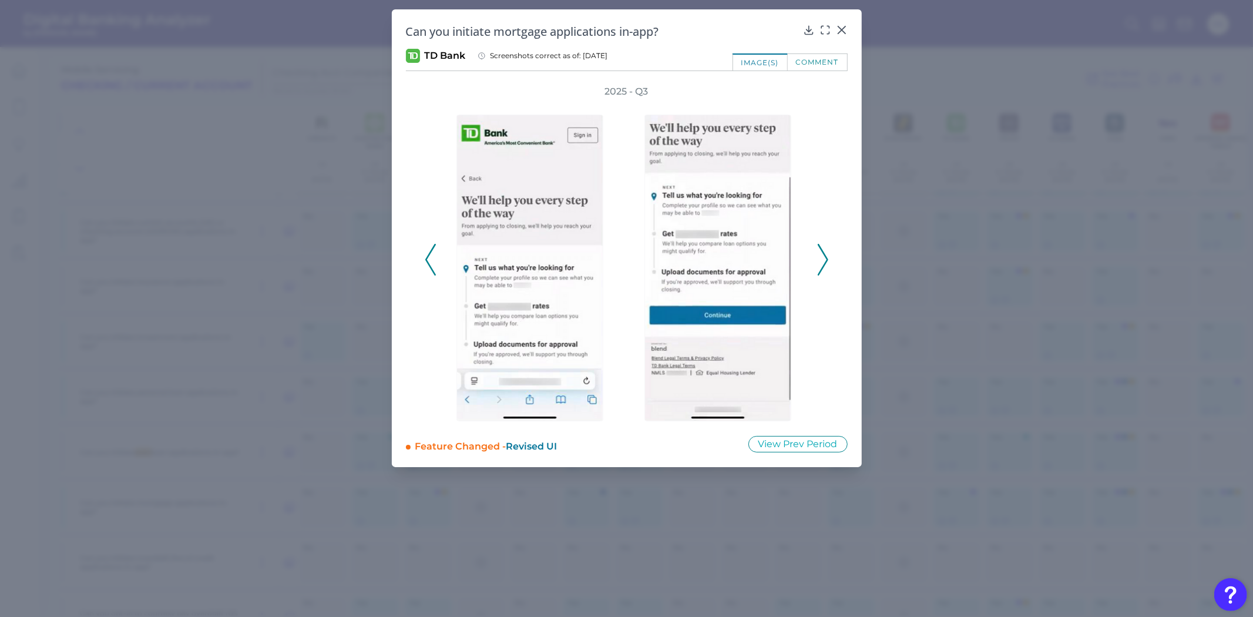
click at [431, 261] on icon at bounding box center [430, 260] width 11 height 32
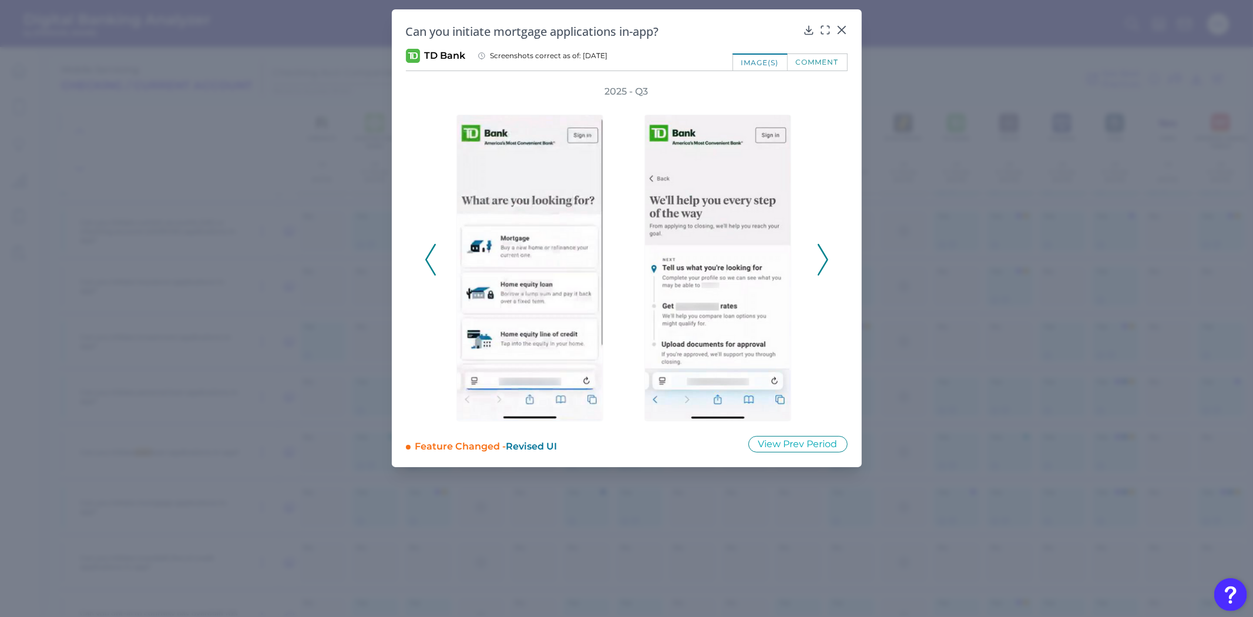
click at [431, 261] on icon at bounding box center [430, 260] width 11 height 32
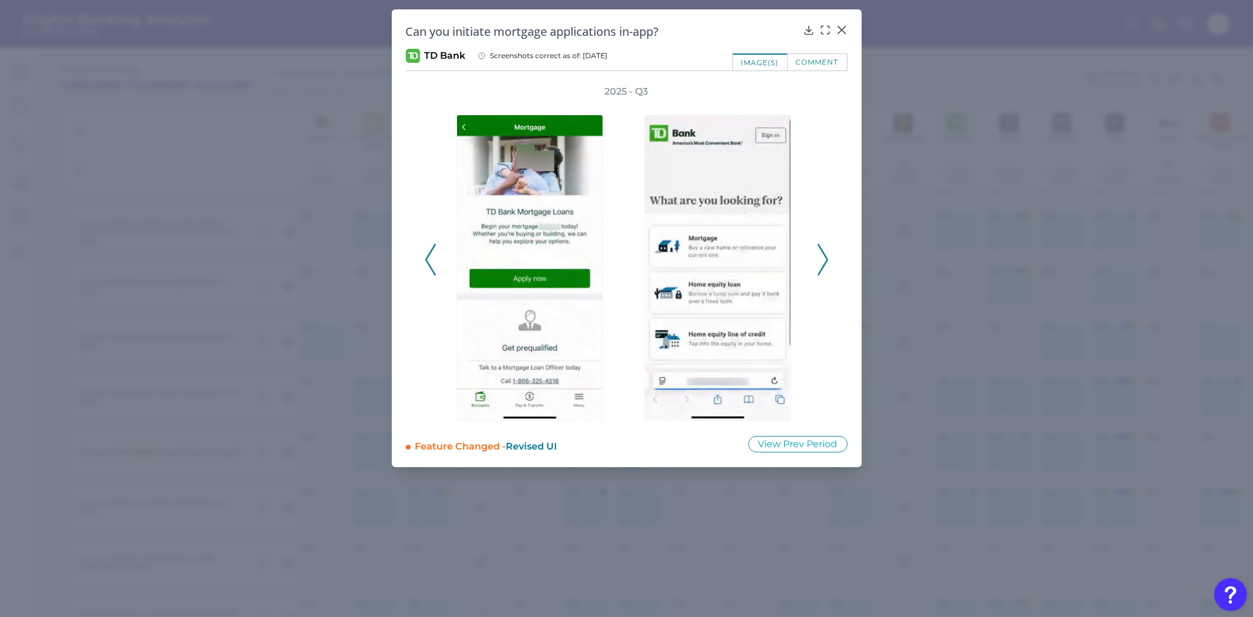
click at [431, 261] on icon at bounding box center [430, 260] width 11 height 32
